Goal: Information Seeking & Learning: Learn about a topic

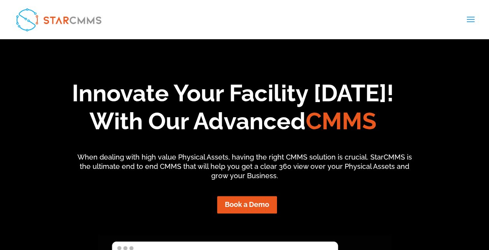
click at [470, 18] on span at bounding box center [470, 25] width 12 height 22
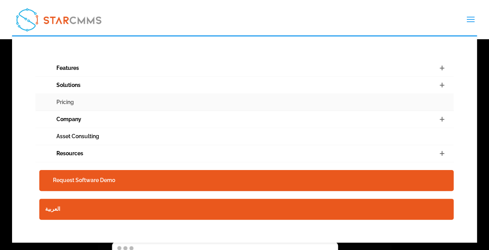
click at [69, 102] on link "Pricing" at bounding box center [244, 102] width 418 height 17
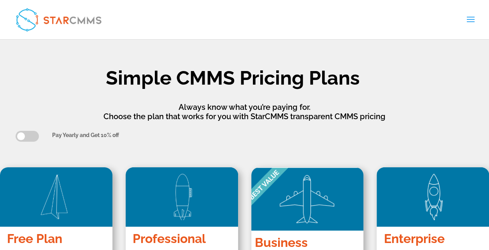
click at [468, 21] on span at bounding box center [470, 25] width 12 height 22
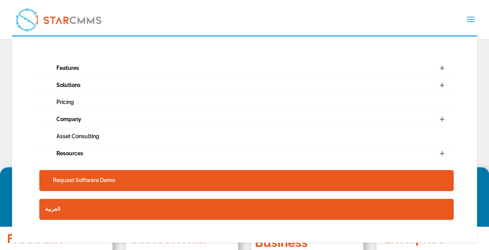
click at [466, 19] on span at bounding box center [470, 25] width 12 height 22
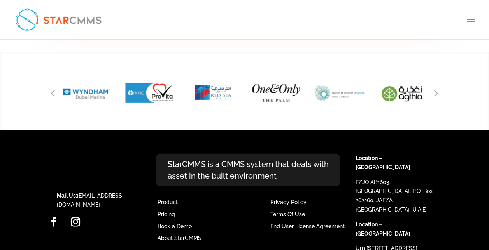
scroll to position [2582, 0]
